Goal: Transaction & Acquisition: Purchase product/service

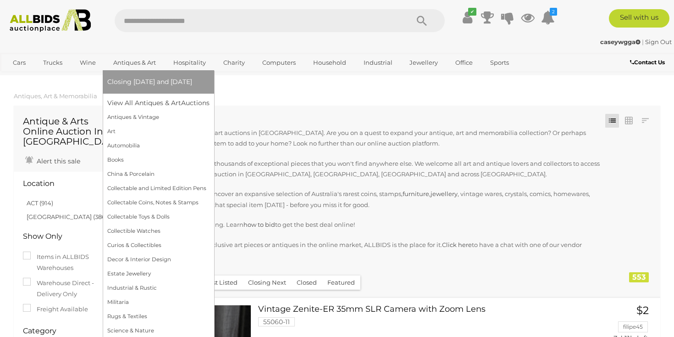
click at [151, 63] on link "Antiques & Art" at bounding box center [134, 62] width 55 height 15
click at [152, 109] on link "View All Antiques & Art Auctions" at bounding box center [161, 103] width 108 height 14
click at [173, 104] on link "View All Antiques & Art Auctions" at bounding box center [161, 103] width 108 height 14
click at [174, 119] on link "Antiques & Vintage" at bounding box center [158, 117] width 102 height 14
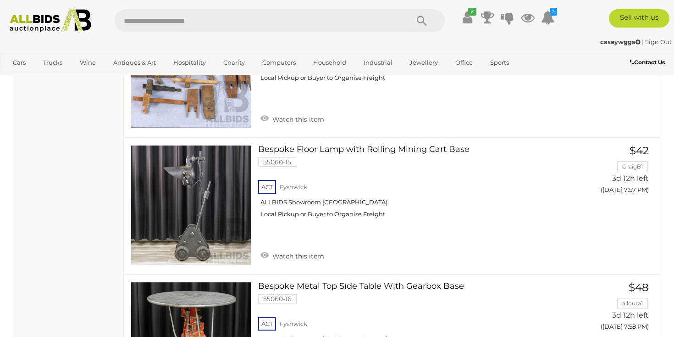
scroll to position [11774, 0]
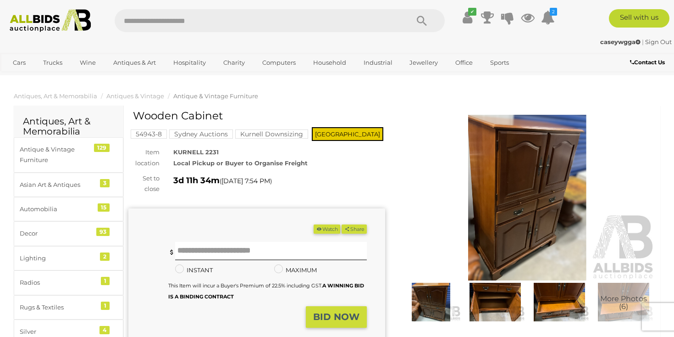
click at [561, 299] on img at bounding box center [560, 302] width 60 height 39
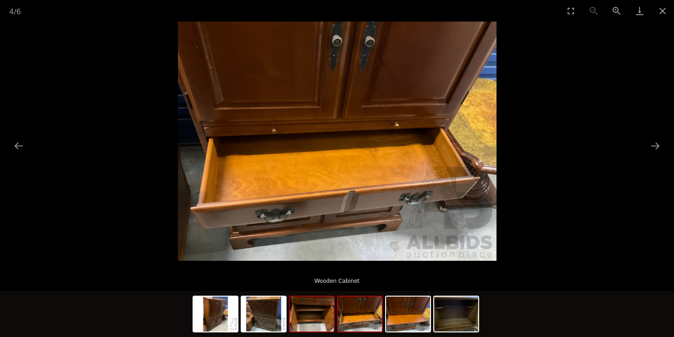
click at [314, 324] on img at bounding box center [312, 313] width 44 height 35
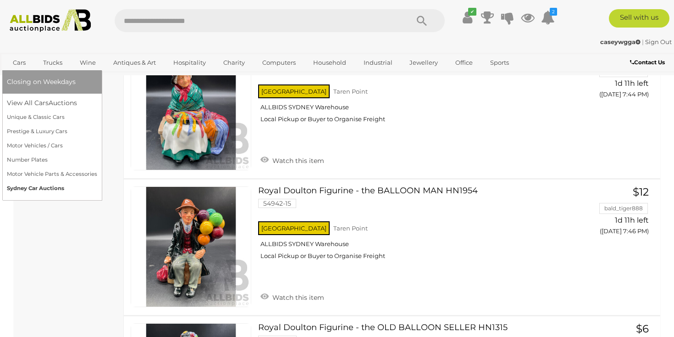
scroll to position [11830, 0]
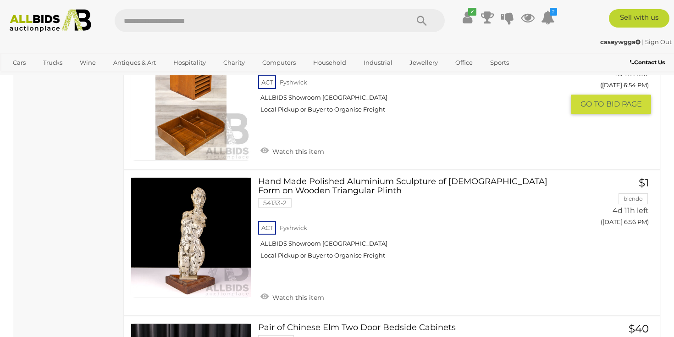
scroll to position [3436, 0]
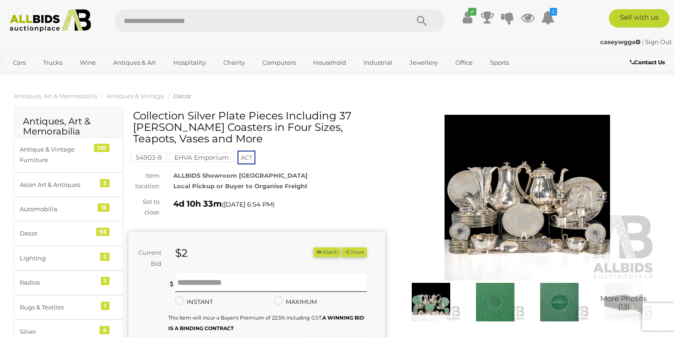
click at [549, 210] on img at bounding box center [527, 198] width 257 height 166
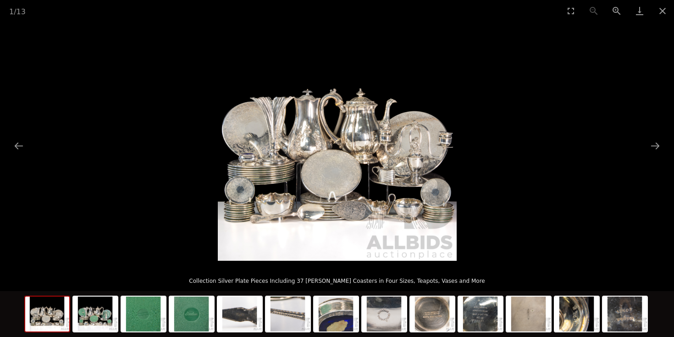
scroll to position [86, 0]
click at [657, 144] on button "Next slide" at bounding box center [655, 146] width 19 height 18
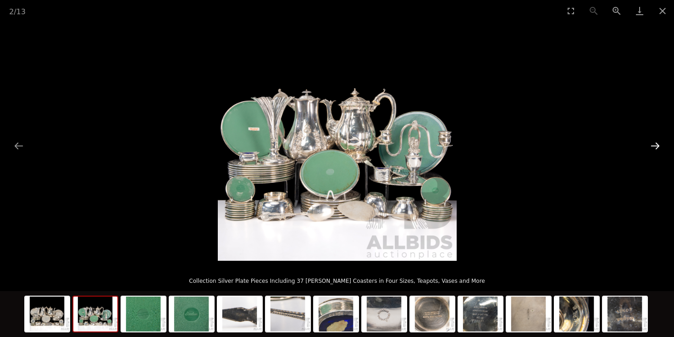
click at [657, 144] on button "Next slide" at bounding box center [655, 146] width 19 height 18
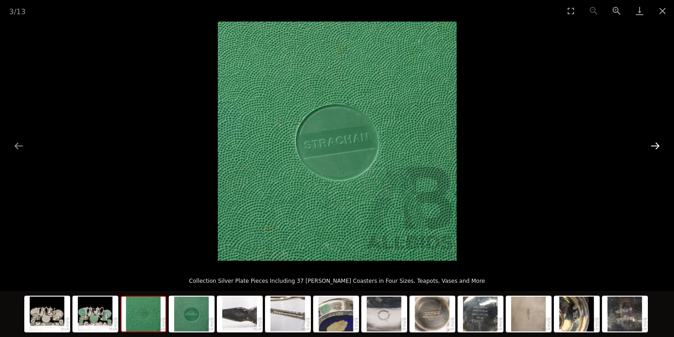
click at [657, 144] on button "Next slide" at bounding box center [655, 146] width 19 height 18
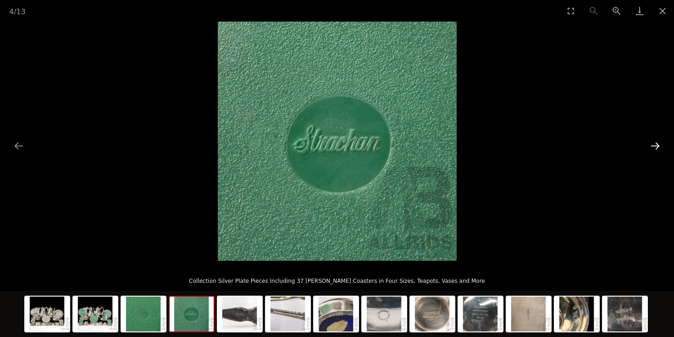
click at [657, 144] on button "Next slide" at bounding box center [655, 146] width 19 height 18
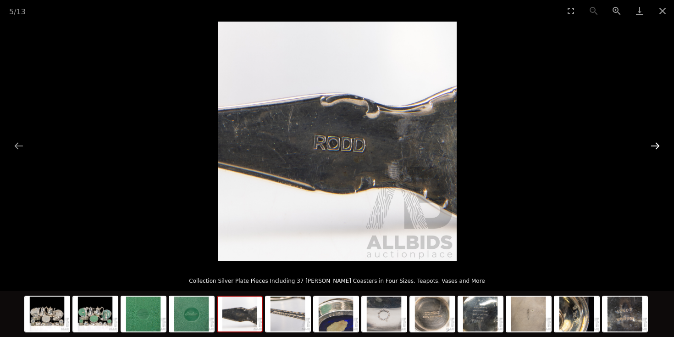
click at [657, 144] on button "Next slide" at bounding box center [655, 146] width 19 height 18
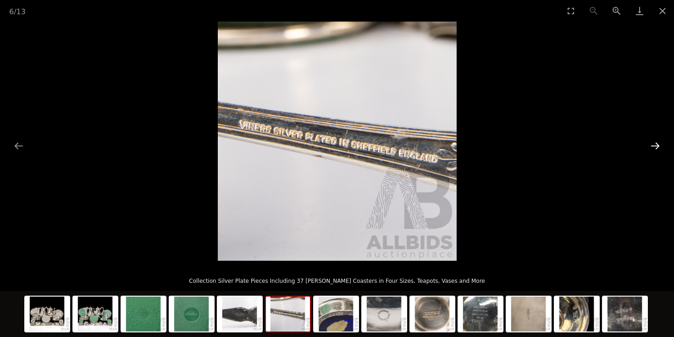
click at [656, 144] on button "Next slide" at bounding box center [655, 146] width 19 height 18
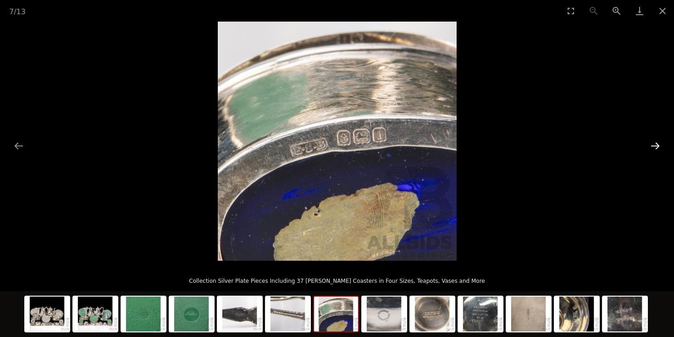
click at [656, 143] on button "Next slide" at bounding box center [655, 146] width 19 height 18
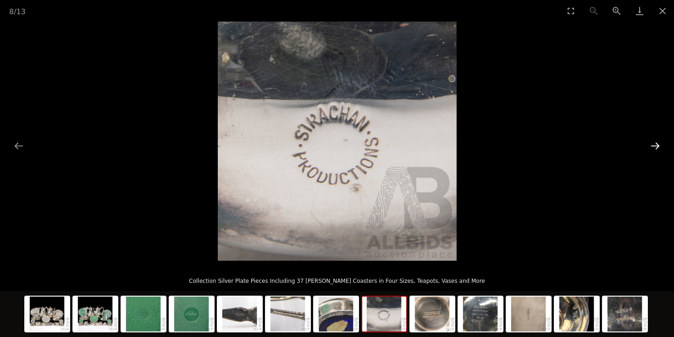
click at [656, 143] on button "Next slide" at bounding box center [655, 146] width 19 height 18
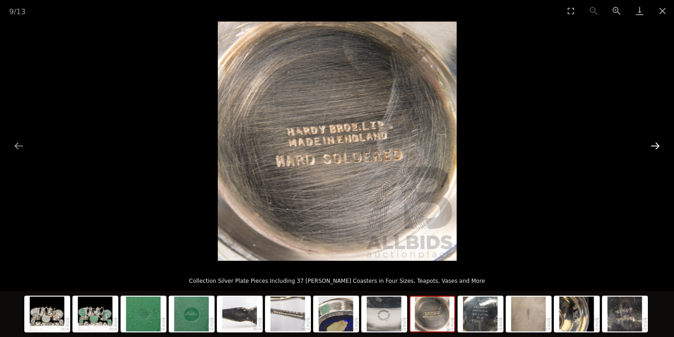
click at [656, 143] on button "Next slide" at bounding box center [655, 146] width 19 height 18
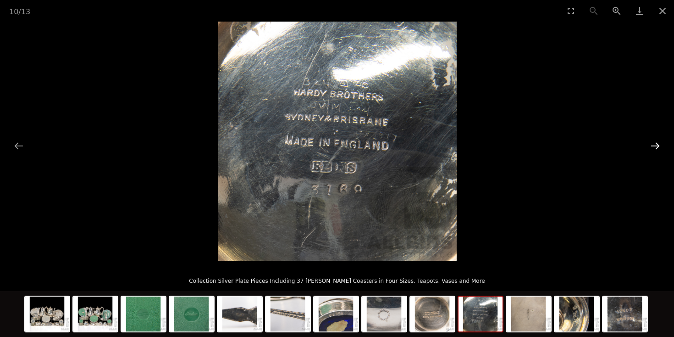
click at [656, 143] on button "Next slide" at bounding box center [655, 146] width 19 height 18
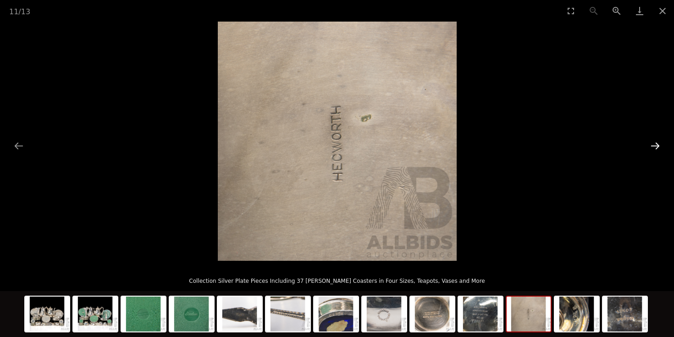
click at [656, 143] on button "Next slide" at bounding box center [655, 146] width 19 height 18
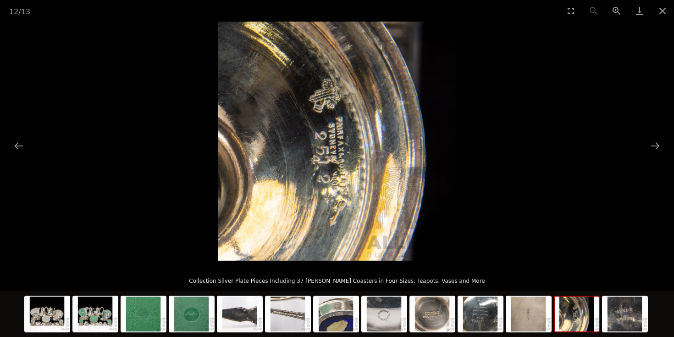
click at [583, 312] on img at bounding box center [577, 313] width 44 height 35
click at [611, 317] on img at bounding box center [625, 313] width 44 height 35
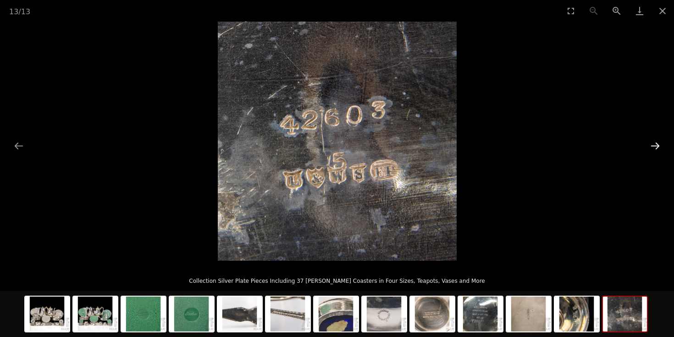
click at [657, 143] on button "Next slide" at bounding box center [655, 146] width 19 height 18
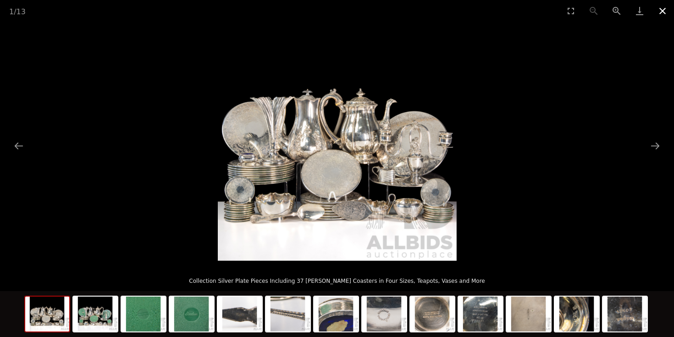
click at [664, 10] on button "Close gallery" at bounding box center [663, 11] width 23 height 22
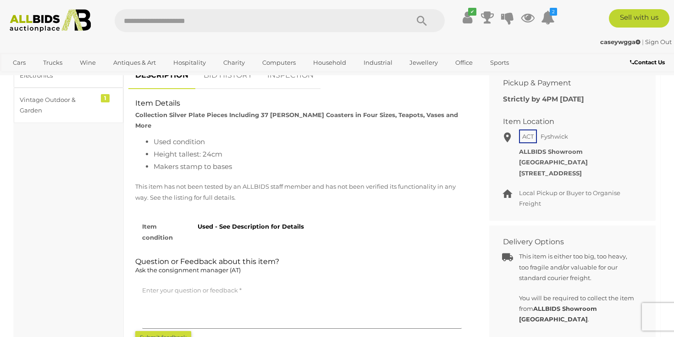
scroll to position [390, 0]
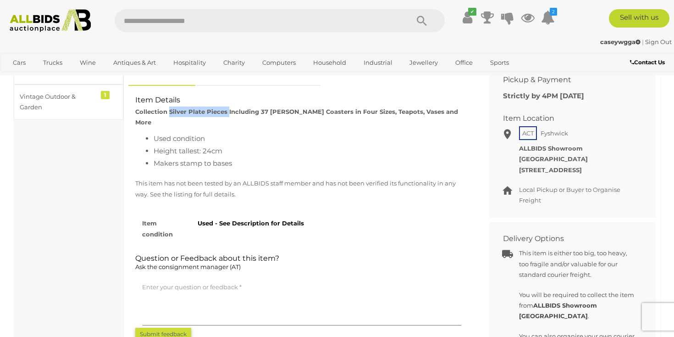
drag, startPoint x: 178, startPoint y: 197, endPoint x: 254, endPoint y: 199, distance: 76.2
click at [254, 126] on strong "Collection Silver Plate Pieces Including 37 [PERSON_NAME] Coasters in Four Size…" at bounding box center [296, 117] width 323 height 18
copy strong "Silver Plate Pieces"
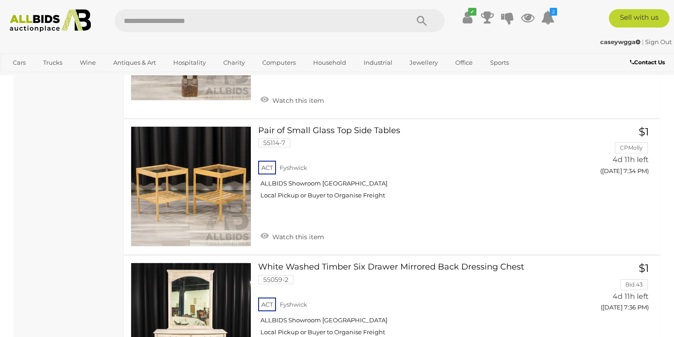
scroll to position [9560, 0]
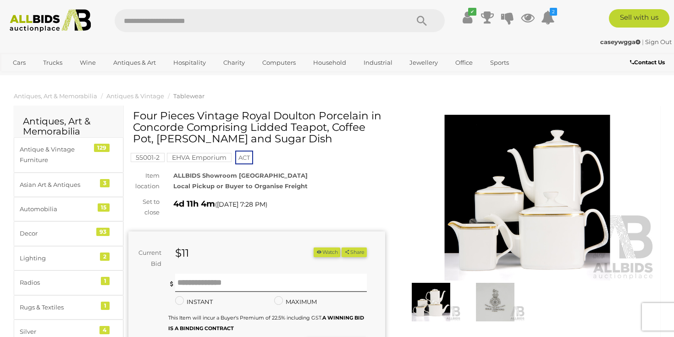
click at [500, 302] on img at bounding box center [496, 302] width 60 height 39
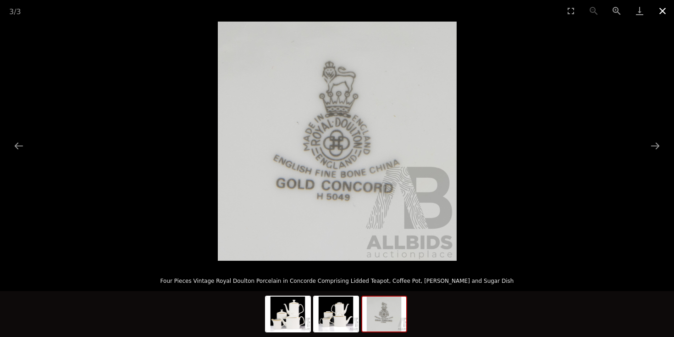
click at [664, 10] on button "Close gallery" at bounding box center [663, 11] width 23 height 22
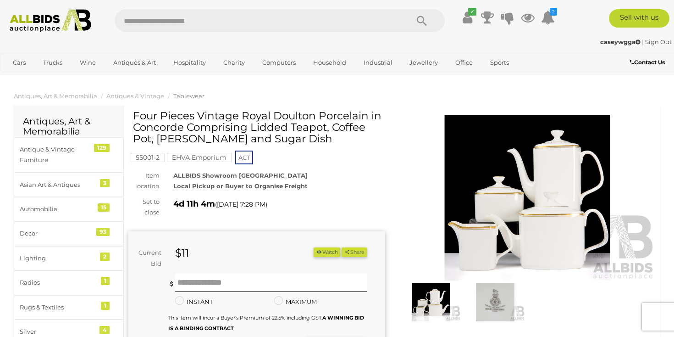
click at [340, 257] on button "Watch" at bounding box center [327, 252] width 27 height 10
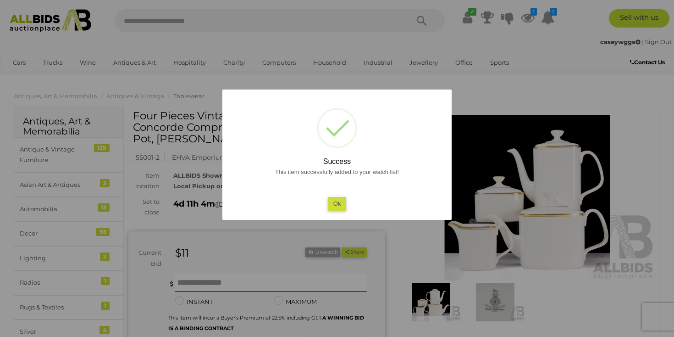
click at [486, 95] on div at bounding box center [337, 168] width 674 height 337
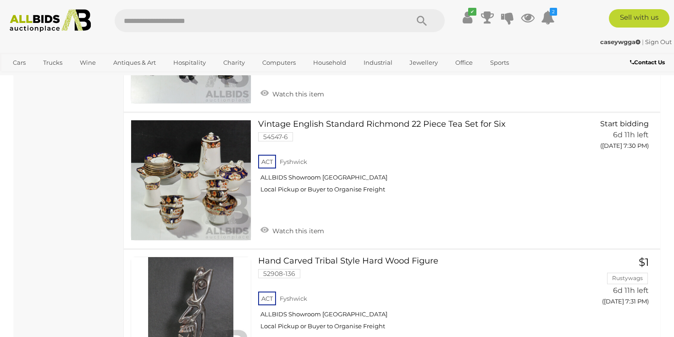
scroll to position [13391, 0]
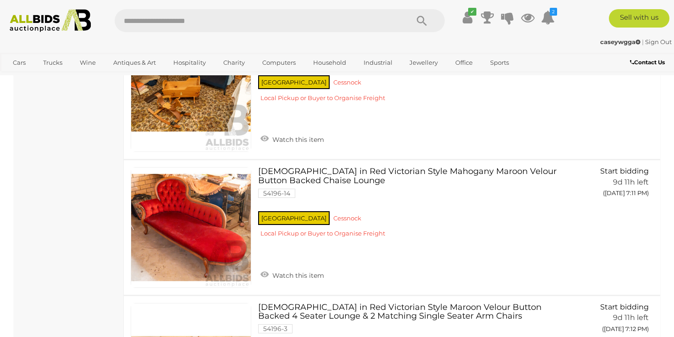
scroll to position [3108, 0]
